Goal: Task Accomplishment & Management: Manage account settings

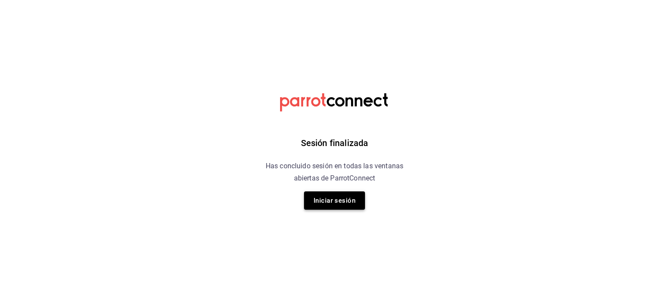
click at [339, 201] on button "Iniciar sesión" at bounding box center [334, 200] width 61 height 18
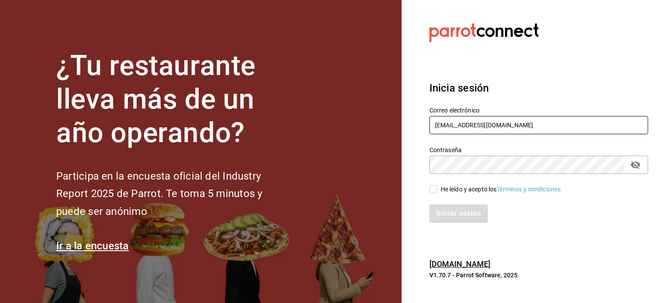
click at [451, 123] on input "fatboys@burgers.com" at bounding box center [539, 125] width 219 height 18
paste input "1526102777"
click at [470, 130] on input "1526102777" at bounding box center [539, 125] width 219 height 18
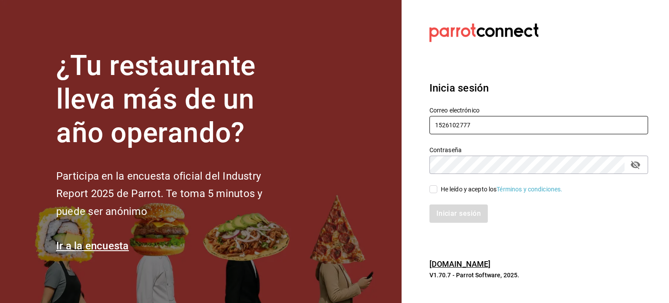
click at [470, 130] on input "1526102777" at bounding box center [539, 125] width 219 height 18
paste input "dos@amici.com"
type input "dos@amici.com"
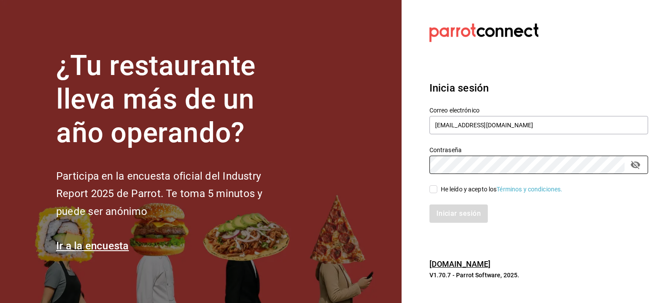
click at [462, 185] on div "He leído y acepto los Términos y condiciones." at bounding box center [502, 189] width 122 height 9
click at [438, 185] on input "He leído y acepto los Términos y condiciones." at bounding box center [434, 189] width 8 height 8
checkbox input "true"
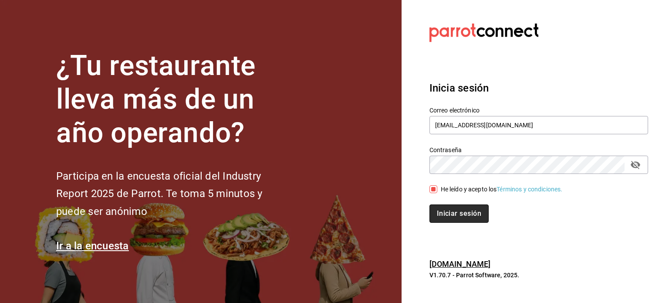
click at [464, 217] on button "Iniciar sesión" at bounding box center [459, 213] width 59 height 18
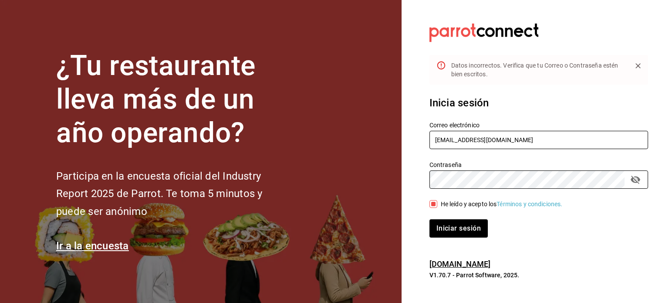
click at [496, 136] on input "dos@amici.com" at bounding box center [539, 140] width 219 height 18
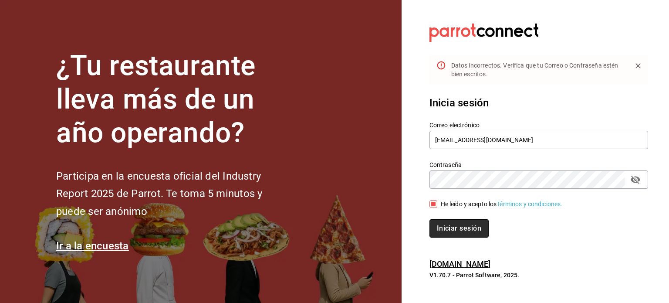
click at [470, 234] on button "Iniciar sesión" at bounding box center [459, 228] width 59 height 18
click at [469, 230] on button "Iniciar sesión" at bounding box center [459, 228] width 59 height 18
click at [469, 229] on button "Iniciar sesión" at bounding box center [459, 228] width 59 height 18
click at [464, 231] on button "Iniciar sesión" at bounding box center [459, 228] width 59 height 18
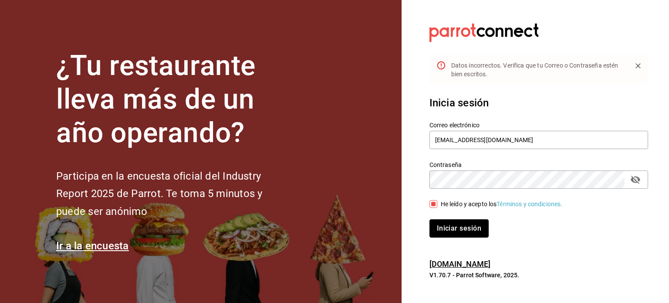
click at [464, 231] on button "Iniciar sesión" at bounding box center [459, 228] width 59 height 18
click at [462, 230] on button "Iniciar sesión" at bounding box center [459, 228] width 59 height 18
click at [458, 230] on button "Iniciar sesión" at bounding box center [459, 228] width 59 height 18
click at [455, 230] on button "Iniciar sesión" at bounding box center [459, 228] width 59 height 18
click at [457, 228] on button "Iniciar sesión" at bounding box center [459, 228] width 59 height 18
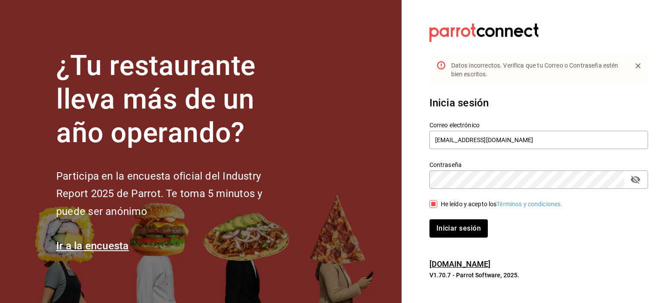
click at [635, 180] on icon "passwordField" at bounding box center [636, 180] width 10 height 8
click at [460, 224] on button "Iniciar sesión" at bounding box center [459, 228] width 59 height 18
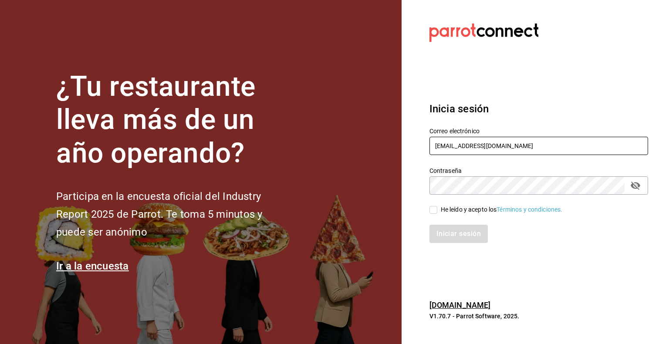
click at [490, 153] on input "fatboys@burgers.com" at bounding box center [539, 146] width 219 height 18
click at [492, 153] on input "[EMAIL_ADDRESS][DOMAIN_NAME]" at bounding box center [539, 146] width 219 height 18
paste input "[EMAIL_ADDRESS][DOMAIN_NAME]"
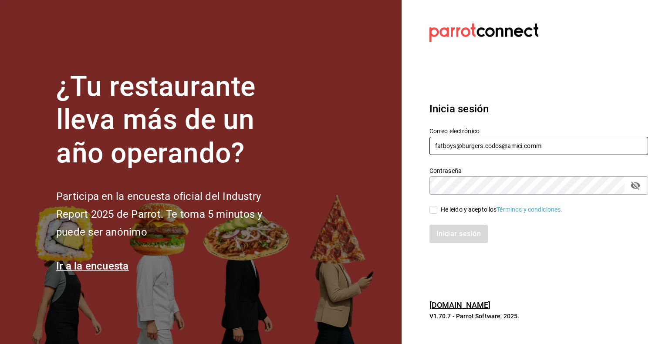
click at [485, 146] on input "fatboys@burgers.codos@amici.comm" at bounding box center [539, 146] width 219 height 18
paste input "dos@amici.co"
type input "dos@amici.com"
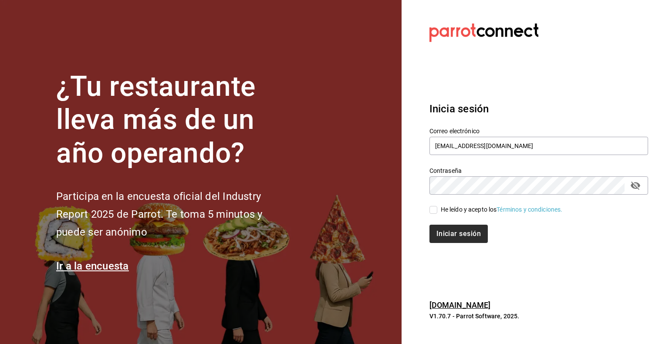
drag, startPoint x: 463, startPoint y: 209, endPoint x: 469, endPoint y: 226, distance: 17.9
click at [463, 209] on div "He leído y acepto los Términos y condiciones." at bounding box center [502, 209] width 122 height 9
click at [438, 209] on input "He leído y acepto los Términos y condiciones." at bounding box center [434, 210] width 8 height 8
checkbox input "true"
click at [472, 237] on button "Iniciar sesión" at bounding box center [459, 234] width 59 height 18
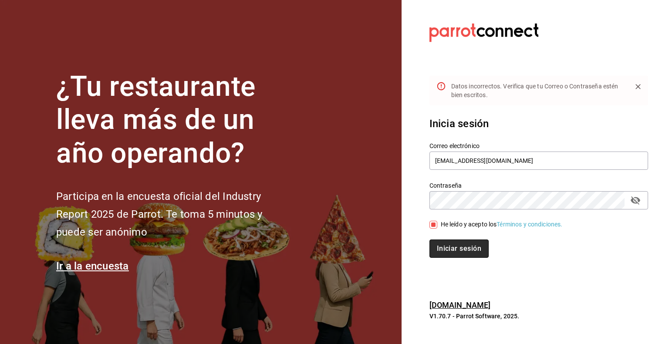
click at [470, 248] on button "Iniciar sesión" at bounding box center [459, 249] width 59 height 18
click at [639, 203] on icon "passwordField" at bounding box center [636, 200] width 10 height 10
click at [552, 244] on div "Iniciar sesión" at bounding box center [539, 249] width 219 height 18
click at [469, 252] on button "Iniciar sesión" at bounding box center [459, 249] width 59 height 18
click at [522, 156] on input "dos@amici.com" at bounding box center [539, 161] width 219 height 18
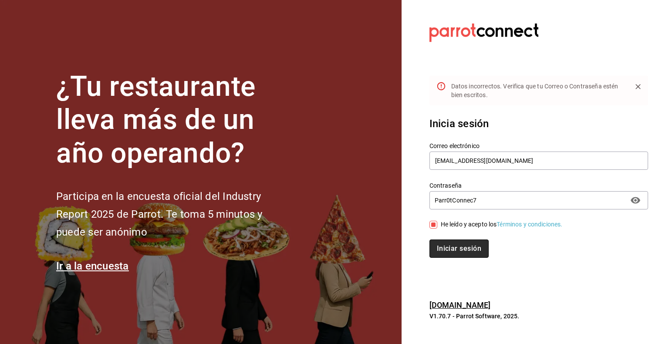
click at [472, 245] on button "Iniciar sesión" at bounding box center [459, 249] width 59 height 18
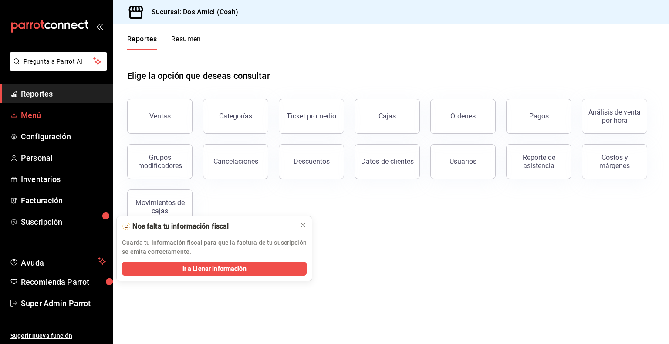
click at [31, 113] on span "Menú" at bounding box center [63, 115] width 85 height 12
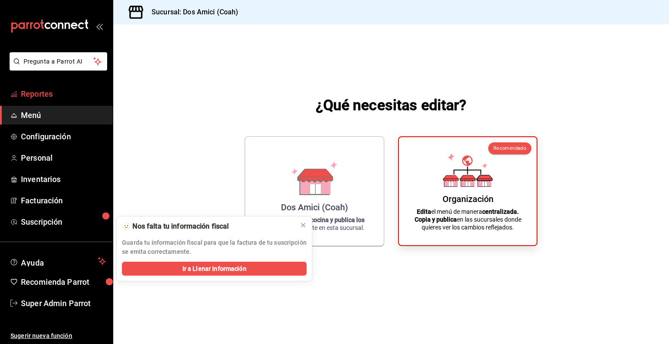
click at [40, 95] on span "Reportes" at bounding box center [63, 94] width 85 height 12
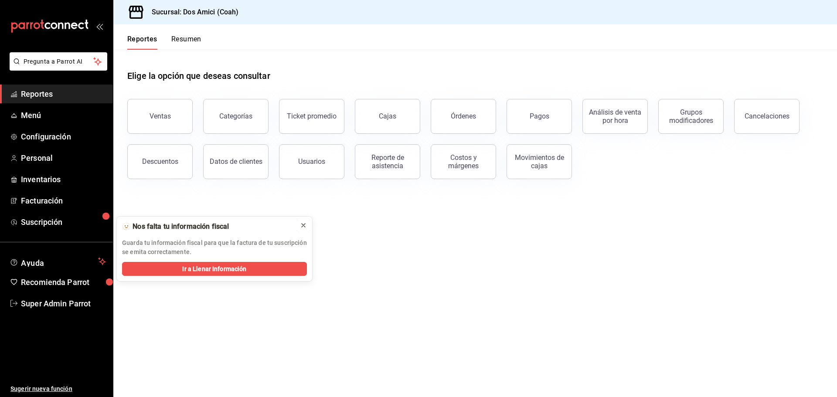
click at [305, 223] on icon at bounding box center [303, 225] width 7 height 7
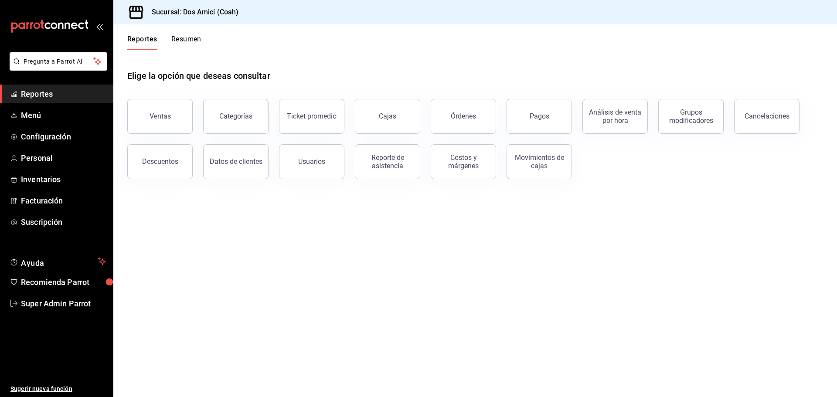
click at [651, 224] on main "Elige la opción que deseas consultar Ventas Categorías Ticket promedio Cajas Ór…" at bounding box center [474, 223] width 723 height 347
